Goal: Information Seeking & Learning: Learn about a topic

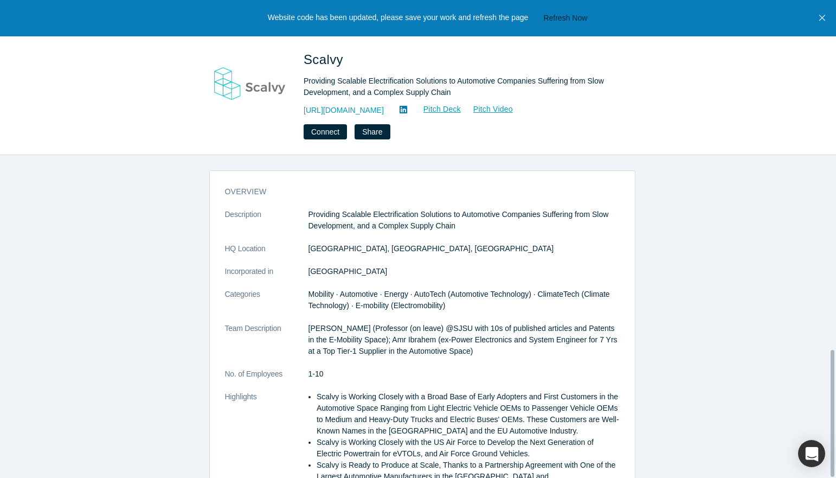
scroll to position [495, 0]
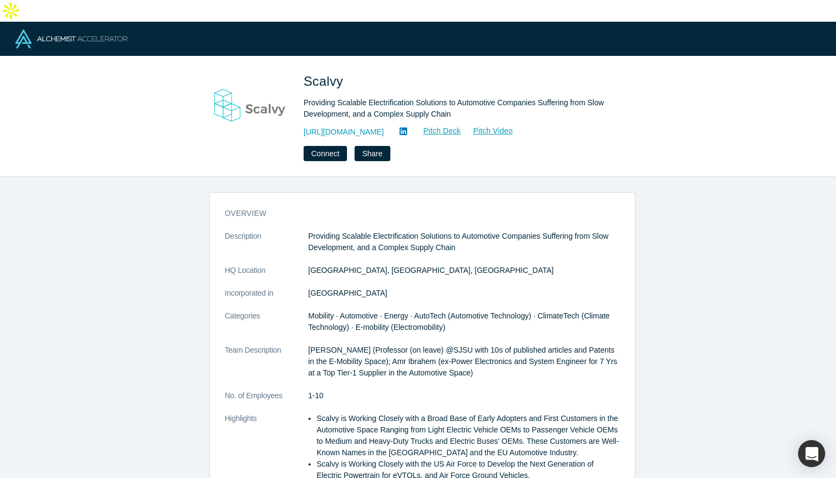
click at [329, 192] on div "overview Description Providing Scalable Electrification Solutions to Automotive…" at bounding box center [422, 386] width 426 height 388
